Goal: Task Accomplishment & Management: Manage account settings

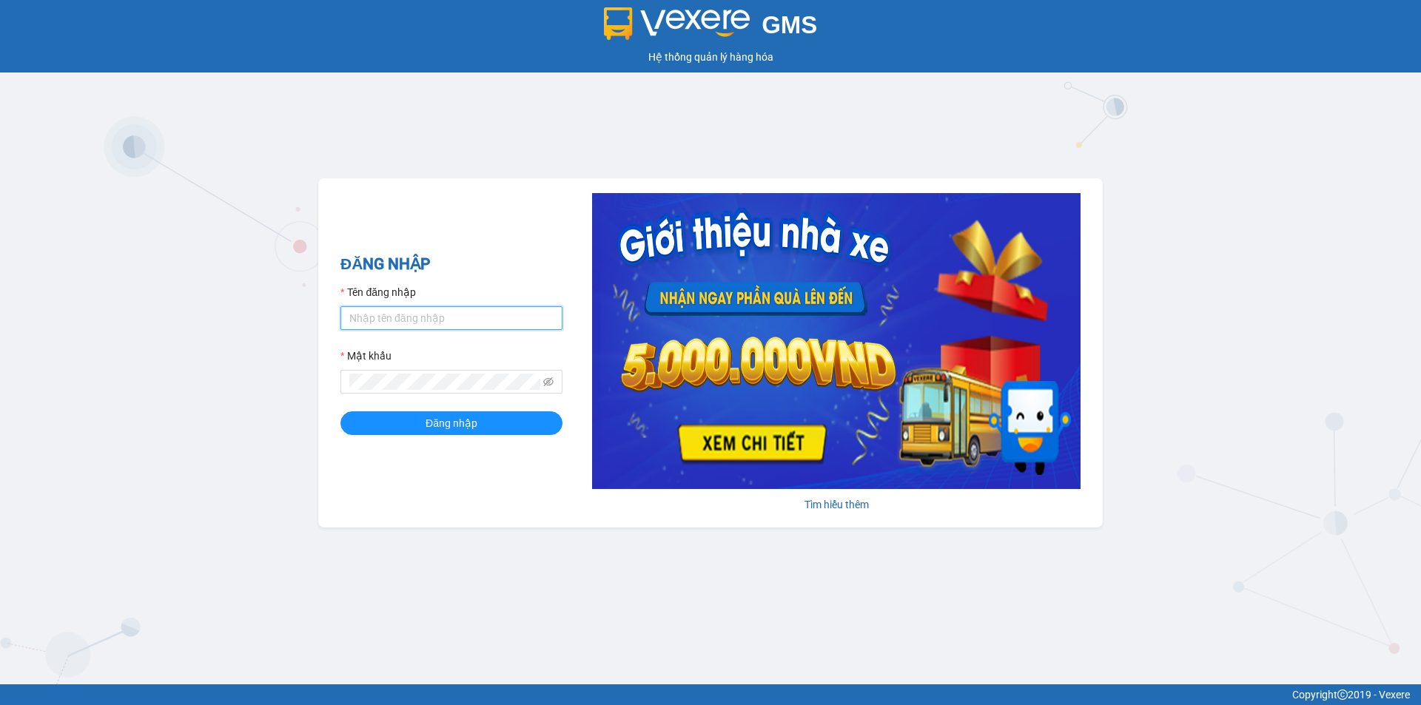
click at [406, 326] on input "Tên đăng nhập" at bounding box center [451, 318] width 222 height 24
type input "thanhvan.vtd"
click at [340, 411] on button "Đăng nhập" at bounding box center [451, 423] width 222 height 24
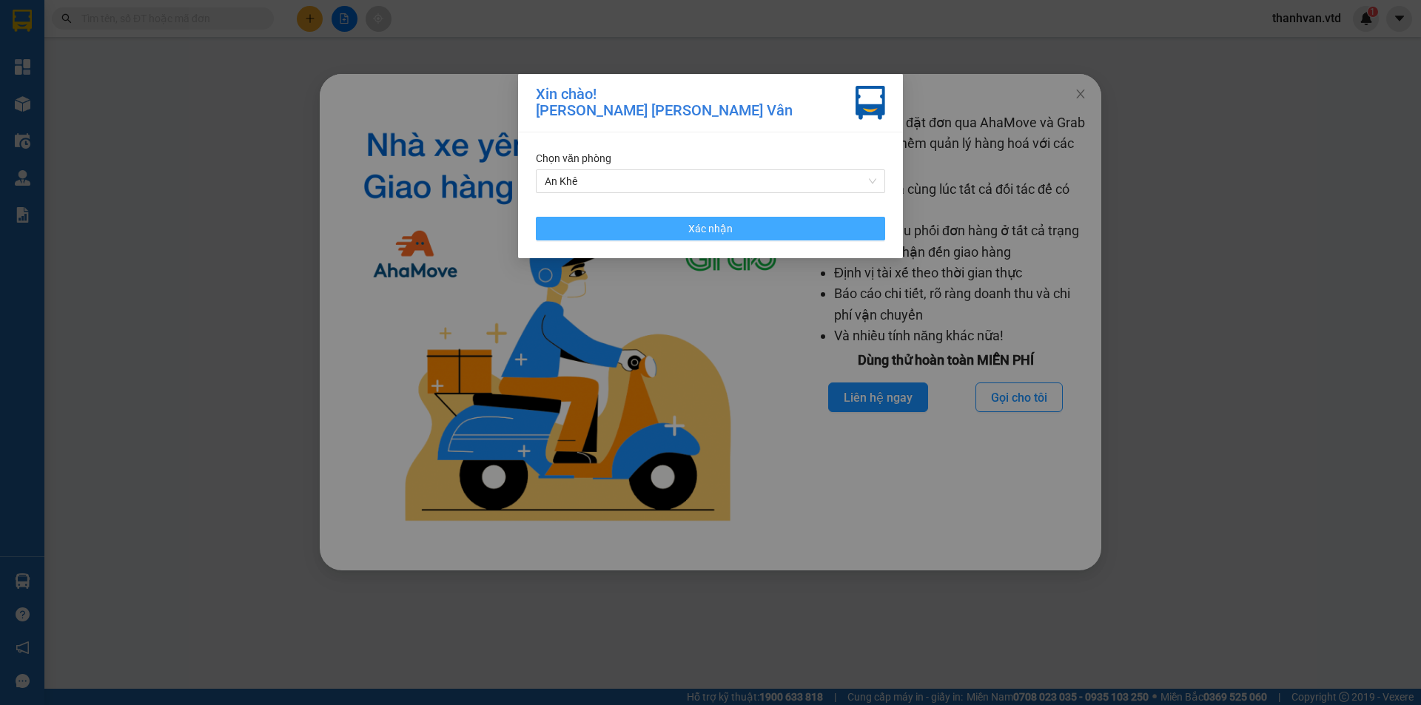
click at [735, 235] on button "Xác nhận" at bounding box center [710, 229] width 349 height 24
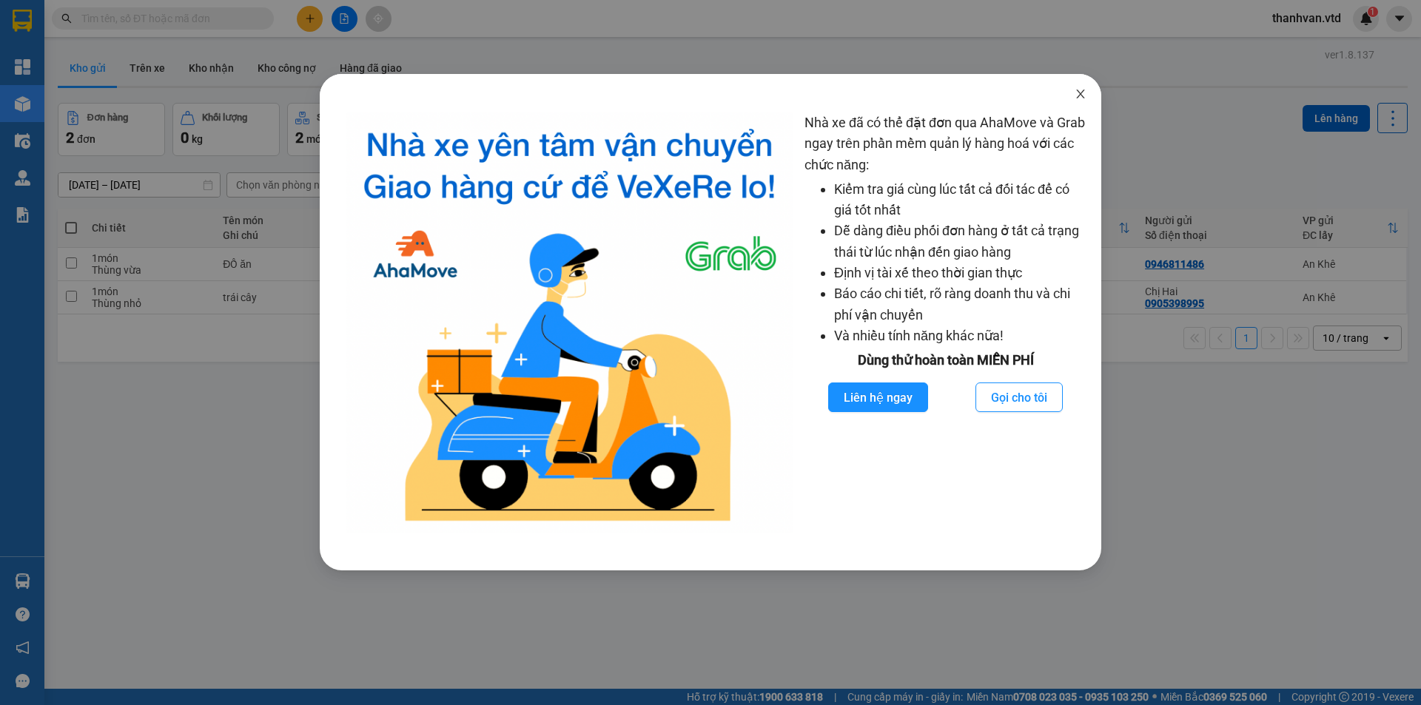
click at [1081, 89] on icon "close" at bounding box center [1080, 94] width 12 height 12
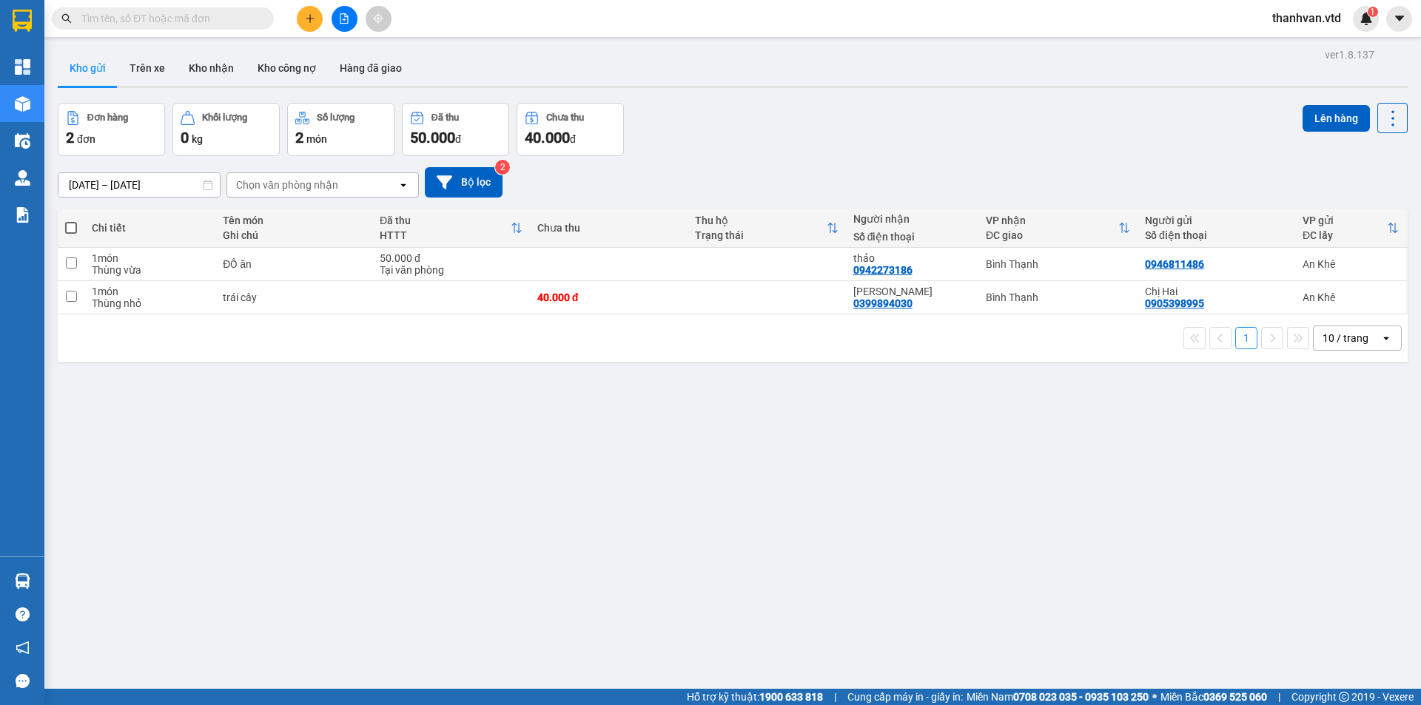
click at [754, 167] on div "[DATE] – [DATE] Press the down arrow key to interact with the calendar and sele…" at bounding box center [732, 182] width 1349 height 30
